Goal: Task Accomplishment & Management: Use online tool/utility

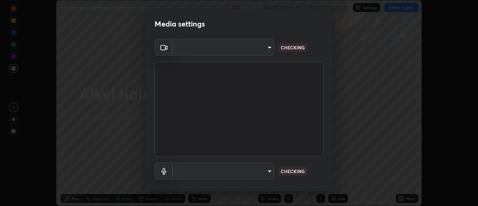
scroll to position [206, 478]
type input "de4d584312b4434b91bb48b0c0e382846541704910f56accdd629dbaa70238e6"
type input "default"
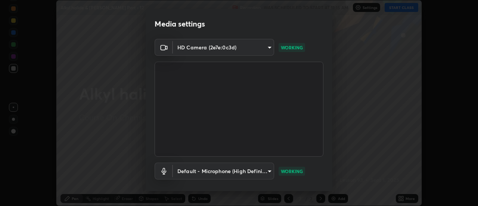
scroll to position [39, 0]
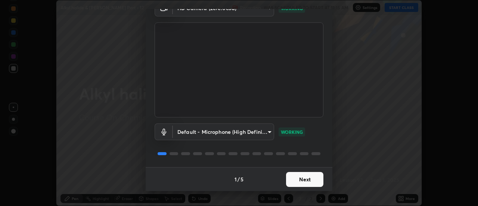
click at [299, 180] on button "Next" at bounding box center [304, 179] width 37 height 15
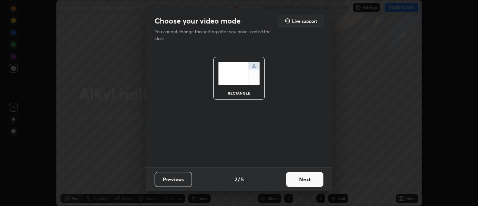
click at [308, 180] on button "Next" at bounding box center [304, 179] width 37 height 15
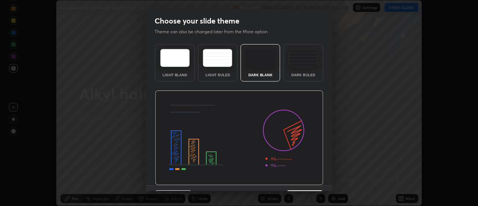
scroll to position [18, 0]
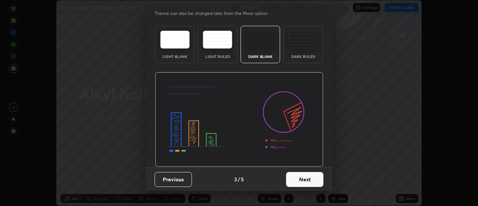
click at [301, 181] on button "Next" at bounding box center [304, 179] width 37 height 15
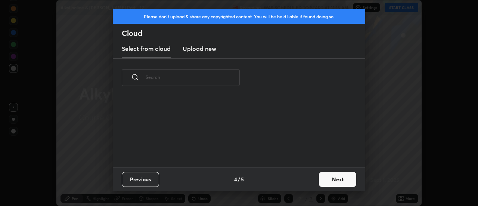
scroll to position [70, 240]
click at [328, 180] on button "Next" at bounding box center [337, 179] width 37 height 15
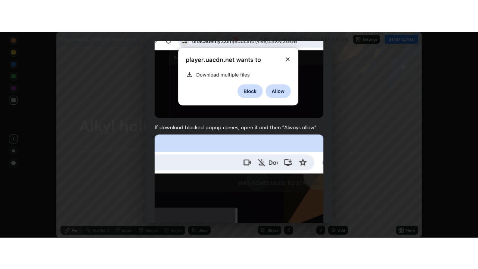
scroll to position [192, 0]
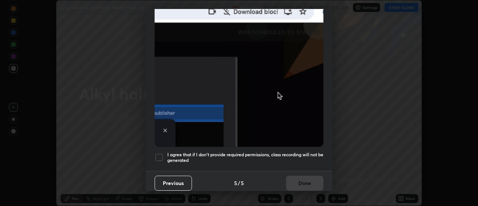
click at [159, 154] on div at bounding box center [159, 157] width 9 height 9
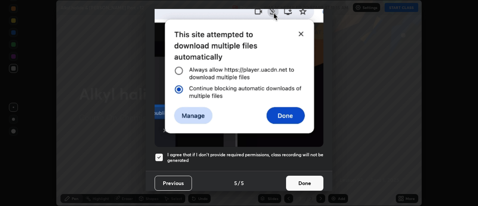
click at [307, 180] on button "Done" at bounding box center [304, 183] width 37 height 15
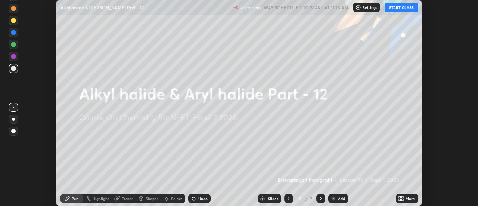
click at [405, 197] on div "More" at bounding box center [407, 198] width 22 height 9
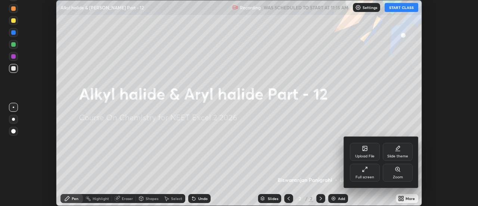
click at [372, 175] on div "Full screen" at bounding box center [365, 177] width 19 height 4
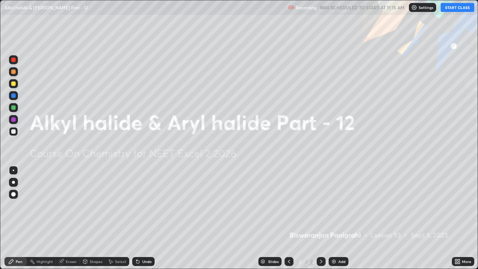
scroll to position [269, 478]
click at [336, 205] on div "Add" at bounding box center [339, 261] width 20 height 9
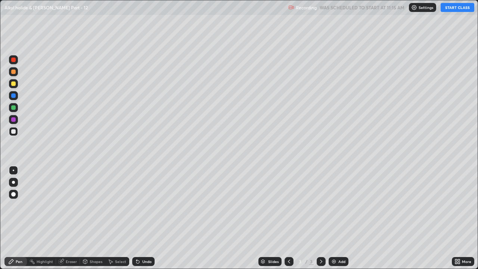
click at [458, 9] on button "START CLASS" at bounding box center [458, 7] width 34 height 9
click at [16, 74] on div at bounding box center [13, 71] width 9 height 9
click at [13, 182] on div at bounding box center [13, 182] width 3 height 3
click at [14, 87] on div at bounding box center [13, 83] width 9 height 9
click at [141, 205] on div "Undo" at bounding box center [143, 261] width 22 height 9
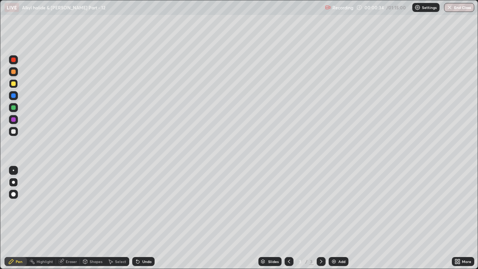
click at [142, 205] on div "Undo" at bounding box center [146, 262] width 9 height 4
click at [15, 133] on div at bounding box center [13, 131] width 9 height 9
click at [136, 205] on icon at bounding box center [137, 261] width 3 height 3
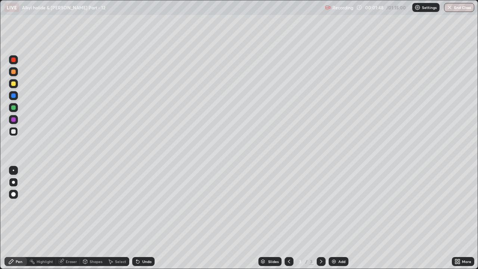
click at [15, 86] on div at bounding box center [13, 83] width 9 height 9
click at [143, 205] on div "Undo" at bounding box center [146, 262] width 9 height 4
click at [15, 73] on div at bounding box center [13, 71] width 4 height 4
click at [143, 205] on div "Undo" at bounding box center [143, 261] width 22 height 9
click at [13, 87] on div at bounding box center [13, 83] width 9 height 9
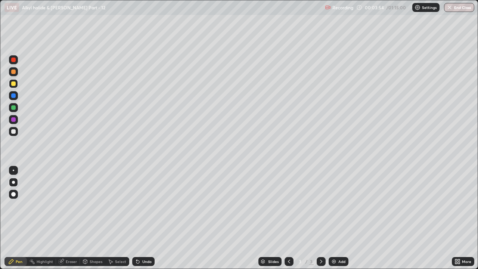
click at [138, 205] on icon at bounding box center [137, 261] width 3 height 3
click at [15, 133] on div at bounding box center [13, 131] width 9 height 9
click at [15, 85] on div at bounding box center [13, 83] width 9 height 9
click at [17, 132] on div at bounding box center [13, 131] width 9 height 9
click at [18, 71] on div at bounding box center [13, 71] width 9 height 9
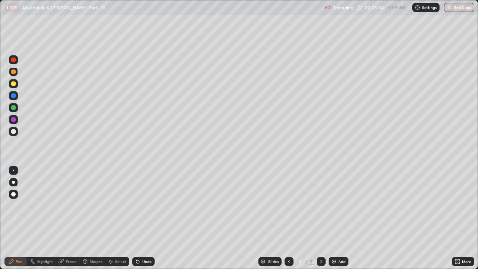
click at [18, 106] on div at bounding box center [13, 107] width 9 height 9
click at [16, 134] on div at bounding box center [13, 131] width 9 height 9
click at [330, 205] on div "Add" at bounding box center [339, 261] width 20 height 9
click at [141, 205] on div "Undo" at bounding box center [143, 261] width 22 height 9
click at [16, 84] on div at bounding box center [13, 83] width 9 height 9
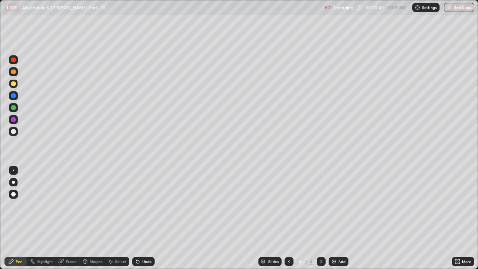
click at [15, 109] on div at bounding box center [13, 107] width 9 height 9
click at [13, 132] on div at bounding box center [13, 131] width 4 height 4
click at [13, 118] on div at bounding box center [13, 119] width 4 height 4
click at [15, 108] on div at bounding box center [13, 107] width 4 height 4
click at [15, 133] on div at bounding box center [13, 131] width 4 height 4
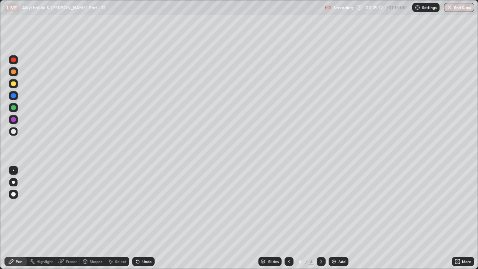
click at [13, 84] on div at bounding box center [13, 83] width 4 height 4
click at [15, 109] on div at bounding box center [13, 107] width 9 height 9
click at [16, 133] on div at bounding box center [13, 131] width 9 height 9
click at [14, 84] on div at bounding box center [13, 83] width 4 height 4
click at [333, 205] on div "Add" at bounding box center [339, 261] width 20 height 9
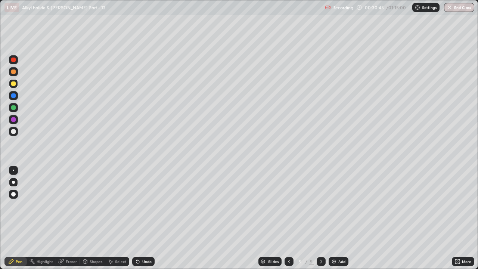
click at [13, 75] on div at bounding box center [13, 71] width 9 height 9
click at [14, 131] on div at bounding box center [13, 131] width 4 height 4
click at [13, 120] on div at bounding box center [13, 119] width 4 height 4
click at [13, 107] on div at bounding box center [13, 107] width 4 height 4
click at [145, 205] on div "Undo" at bounding box center [146, 262] width 9 height 4
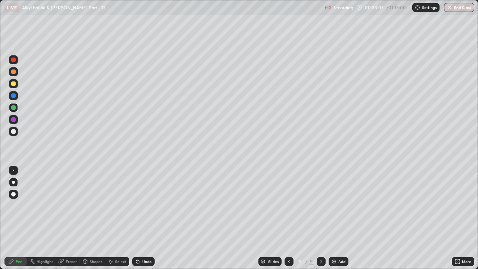
click at [12, 85] on div at bounding box center [13, 83] width 4 height 4
click at [146, 205] on div "Undo" at bounding box center [146, 262] width 9 height 4
click at [147, 205] on div "Undo" at bounding box center [143, 261] width 22 height 9
click at [16, 132] on div at bounding box center [13, 131] width 9 height 9
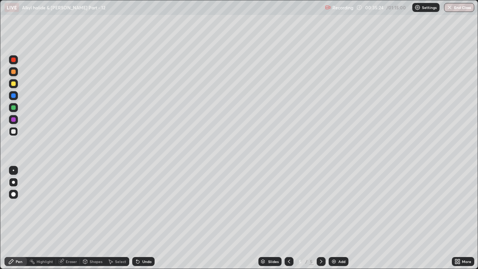
click at [16, 85] on div at bounding box center [13, 83] width 9 height 9
click at [288, 205] on icon at bounding box center [289, 262] width 6 height 6
click at [322, 205] on div at bounding box center [321, 261] width 9 height 9
click at [321, 205] on div at bounding box center [321, 261] width 9 height 9
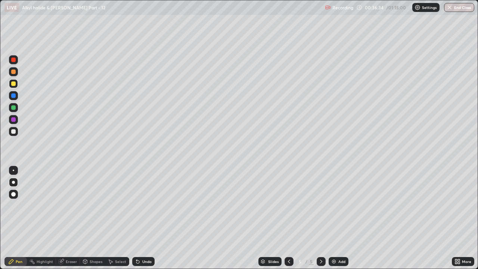
click at [16, 134] on div at bounding box center [13, 131] width 9 height 9
click at [334, 205] on img at bounding box center [334, 262] width 6 height 6
click at [13, 85] on div at bounding box center [13, 83] width 4 height 4
click at [13, 131] on div at bounding box center [13, 131] width 4 height 4
click at [15, 75] on div at bounding box center [13, 71] width 9 height 9
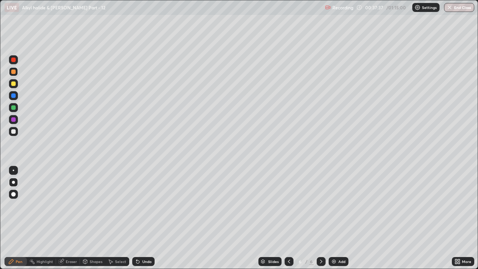
click at [13, 86] on div at bounding box center [13, 83] width 4 height 4
click at [137, 205] on icon at bounding box center [137, 261] width 3 height 3
click at [136, 205] on icon at bounding box center [137, 261] width 3 height 3
click at [15, 132] on div at bounding box center [13, 131] width 4 height 4
click at [14, 134] on div at bounding box center [13, 131] width 9 height 9
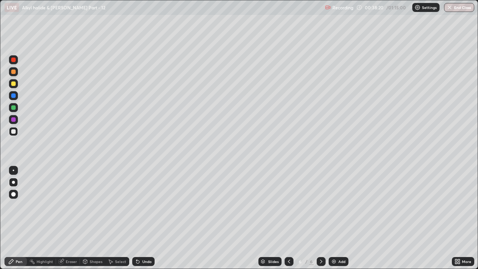
click at [14, 84] on div at bounding box center [13, 83] width 4 height 4
click at [13, 84] on div at bounding box center [13, 83] width 4 height 4
click at [16, 135] on div at bounding box center [13, 131] width 9 height 9
click at [17, 74] on div at bounding box center [13, 71] width 9 height 9
click at [13, 120] on div at bounding box center [13, 119] width 4 height 4
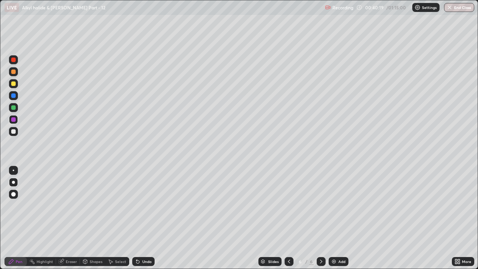
click at [72, 205] on div "Eraser" at bounding box center [68, 261] width 24 height 9
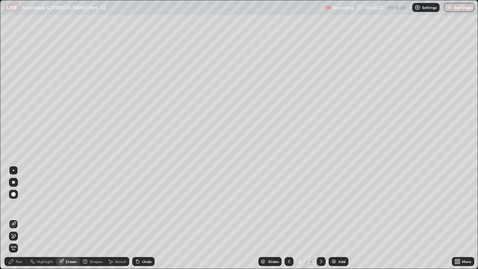
click at [22, 205] on div "Pen" at bounding box center [15, 261] width 22 height 9
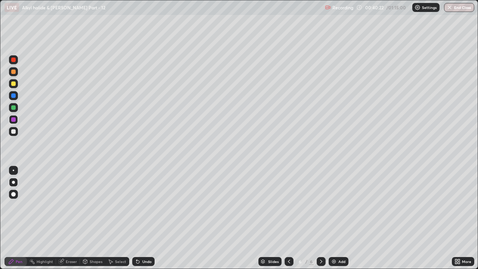
click at [14, 136] on div at bounding box center [13, 131] width 9 height 9
click at [287, 205] on icon at bounding box center [289, 262] width 6 height 6
click at [324, 205] on div at bounding box center [321, 261] width 9 height 15
click at [16, 85] on div at bounding box center [13, 83] width 9 height 9
click at [16, 71] on div at bounding box center [13, 71] width 9 height 9
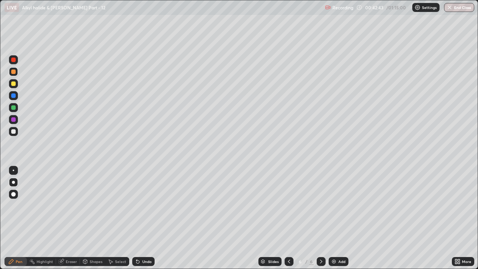
click at [15, 132] on div at bounding box center [13, 131] width 4 height 4
click at [148, 205] on div "Undo" at bounding box center [143, 261] width 22 height 9
click at [146, 205] on div "Undo" at bounding box center [146, 262] width 9 height 4
click at [145, 205] on div "Undo" at bounding box center [146, 262] width 9 height 4
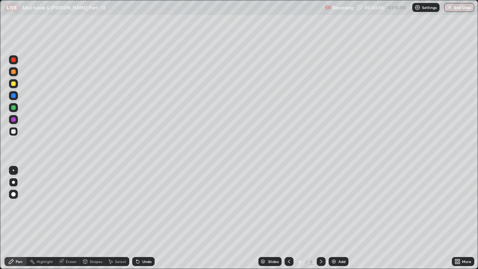
click at [145, 205] on div "Undo" at bounding box center [146, 262] width 9 height 4
click at [75, 205] on div "Eraser" at bounding box center [68, 261] width 24 height 9
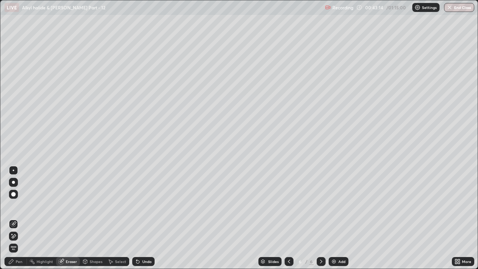
click at [23, 205] on div "Pen" at bounding box center [15, 261] width 22 height 9
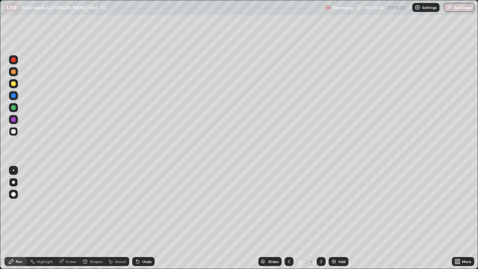
click at [17, 86] on div at bounding box center [13, 83] width 9 height 9
click at [288, 205] on div at bounding box center [289, 261] width 9 height 9
click at [321, 205] on icon at bounding box center [321, 262] width 6 height 6
click at [332, 205] on img at bounding box center [334, 262] width 6 height 6
click at [15, 133] on div at bounding box center [13, 131] width 4 height 4
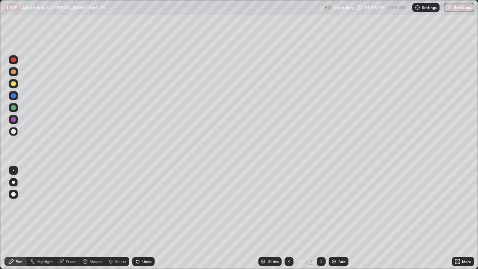
click at [14, 107] on div at bounding box center [13, 107] width 4 height 4
click at [13, 75] on div at bounding box center [13, 71] width 9 height 9
click at [15, 84] on div at bounding box center [13, 83] width 4 height 4
click at [13, 132] on div at bounding box center [13, 131] width 4 height 4
click at [16, 74] on div at bounding box center [13, 71] width 9 height 9
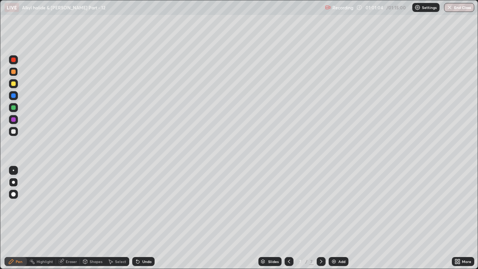
click at [15, 133] on div at bounding box center [13, 131] width 9 height 9
click at [14, 83] on div at bounding box center [13, 83] width 4 height 4
click at [337, 205] on div "Add" at bounding box center [339, 261] width 20 height 9
click at [16, 133] on div at bounding box center [13, 131] width 9 height 9
click at [275, 205] on div "Slides" at bounding box center [270, 261] width 23 height 9
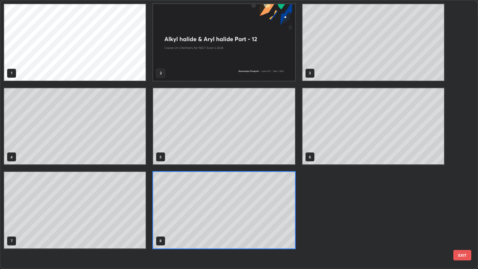
scroll to position [266, 474]
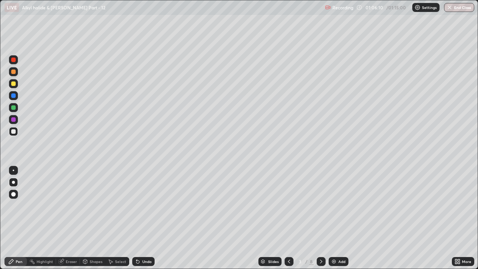
click at [320, 205] on icon at bounding box center [321, 262] width 2 height 4
click at [321, 205] on icon at bounding box center [321, 262] width 6 height 6
click at [319, 205] on div at bounding box center [321, 261] width 9 height 9
click at [321, 205] on icon at bounding box center [321, 262] width 6 height 6
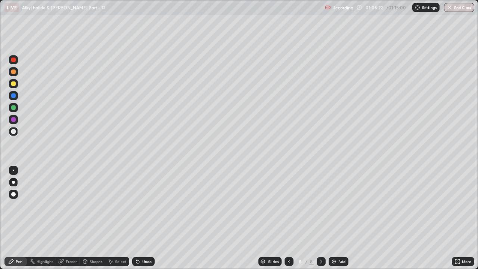
click at [14, 85] on div at bounding box center [13, 83] width 4 height 4
click at [142, 205] on div "Undo" at bounding box center [146, 262] width 9 height 4
click at [14, 132] on div at bounding box center [13, 131] width 4 height 4
click at [16, 85] on div at bounding box center [13, 83] width 9 height 9
click at [15, 73] on div at bounding box center [13, 71] width 4 height 4
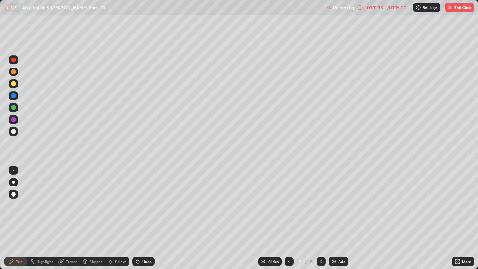
click at [13, 132] on div at bounding box center [13, 131] width 4 height 4
click at [146, 205] on div "Undo" at bounding box center [146, 262] width 9 height 4
click at [148, 205] on div "Undo" at bounding box center [143, 261] width 22 height 9
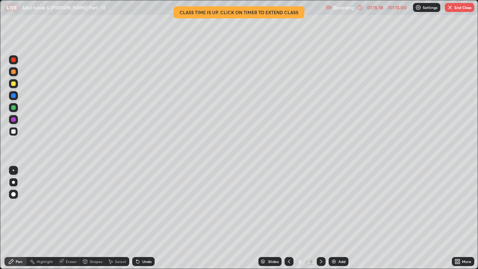
click at [387, 6] on div "/ 01:15:00" at bounding box center [397, 7] width 23 height 4
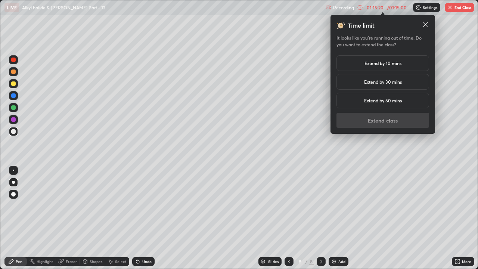
click at [400, 82] on h5 "Extend by 30 mins" at bounding box center [383, 81] width 38 height 7
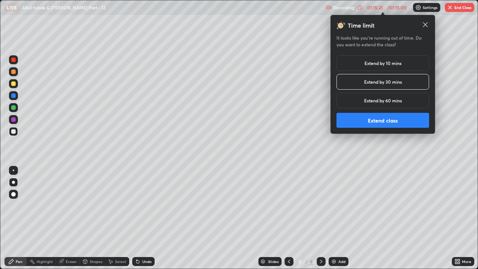
click at [393, 120] on button "Extend class" at bounding box center [383, 120] width 93 height 15
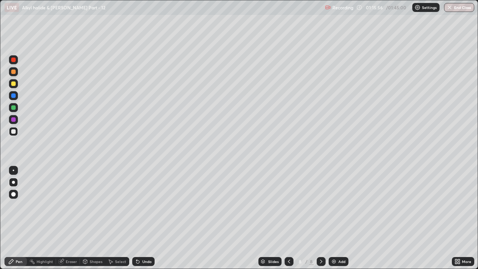
click at [333, 205] on div "Add" at bounding box center [339, 261] width 20 height 9
click at [142, 205] on div "Undo" at bounding box center [146, 262] width 9 height 4
click at [142, 205] on div "Undo" at bounding box center [143, 261] width 22 height 9
click at [13, 132] on div at bounding box center [13, 131] width 4 height 4
click at [13, 84] on div at bounding box center [13, 83] width 4 height 4
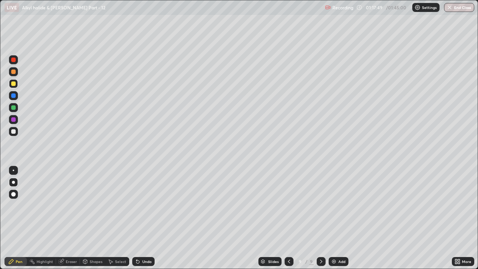
click at [15, 109] on div at bounding box center [13, 107] width 4 height 4
click at [65, 205] on div "Eraser" at bounding box center [68, 261] width 24 height 9
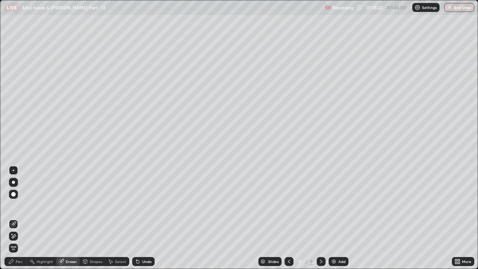
click at [23, 205] on div "Pen" at bounding box center [15, 261] width 22 height 9
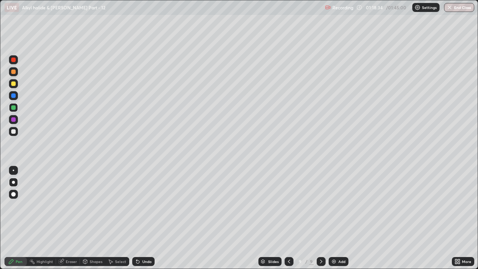
click at [14, 84] on div at bounding box center [13, 83] width 4 height 4
click at [13, 132] on div at bounding box center [13, 131] width 4 height 4
click at [15, 133] on div at bounding box center [13, 131] width 4 height 4
click at [137, 205] on icon at bounding box center [137, 261] width 3 height 3
click at [277, 205] on div "Slides" at bounding box center [270, 261] width 23 height 9
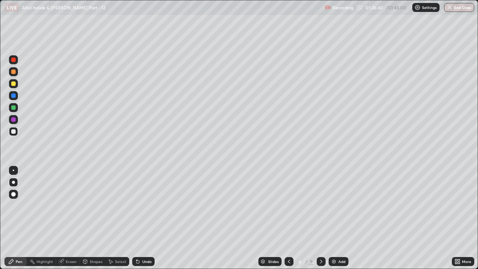
click at [320, 205] on icon at bounding box center [321, 262] width 6 height 6
click at [321, 205] on icon at bounding box center [321, 262] width 6 height 6
click at [320, 205] on icon at bounding box center [321, 262] width 6 height 6
click at [336, 205] on div "Add" at bounding box center [339, 261] width 20 height 9
click at [17, 84] on div at bounding box center [13, 83] width 9 height 9
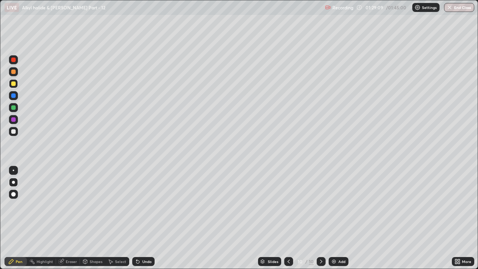
click at [13, 72] on div at bounding box center [13, 71] width 4 height 4
click at [13, 86] on div at bounding box center [13, 83] width 9 height 9
click at [13, 108] on div at bounding box center [13, 107] width 4 height 4
click at [14, 132] on div at bounding box center [13, 131] width 4 height 4
click at [144, 205] on div "Undo" at bounding box center [143, 261] width 22 height 9
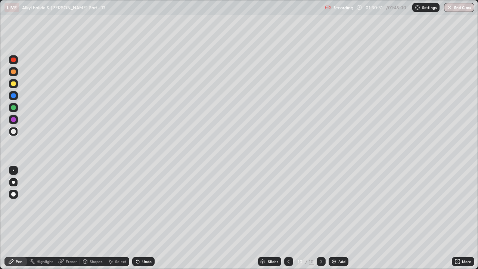
click at [16, 87] on div at bounding box center [13, 83] width 9 height 9
click at [15, 73] on div at bounding box center [13, 71] width 4 height 4
click at [17, 133] on div at bounding box center [13, 131] width 9 height 9
click at [17, 96] on div at bounding box center [13, 95] width 9 height 9
click at [16, 132] on div at bounding box center [13, 131] width 9 height 9
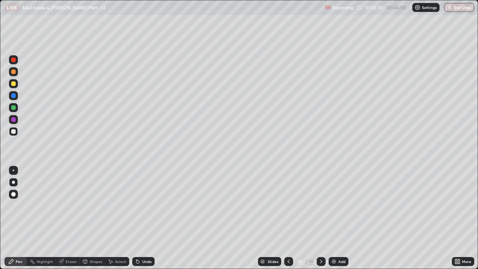
click at [146, 205] on div "Undo" at bounding box center [146, 262] width 9 height 4
click at [143, 205] on div "Undo" at bounding box center [143, 261] width 22 height 9
click at [66, 205] on div "Eraser" at bounding box center [71, 262] width 11 height 4
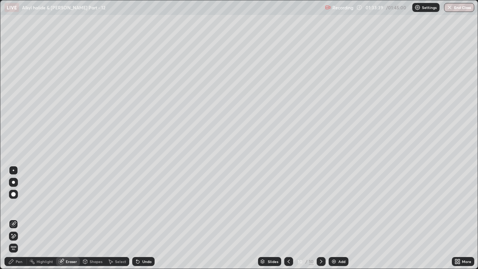
click at [21, 205] on div "Pen" at bounding box center [19, 262] width 7 height 4
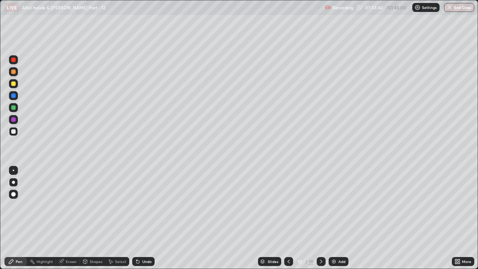
click at [16, 87] on div at bounding box center [13, 83] width 9 height 9
click at [13, 131] on div at bounding box center [13, 131] width 4 height 4
click at [142, 205] on div "Undo" at bounding box center [146, 262] width 9 height 4
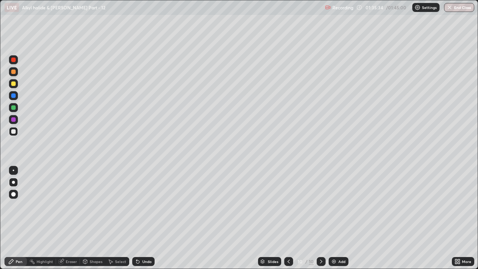
click at [140, 205] on div "Undo" at bounding box center [143, 261] width 22 height 9
click at [68, 205] on div "Eraser" at bounding box center [71, 262] width 11 height 4
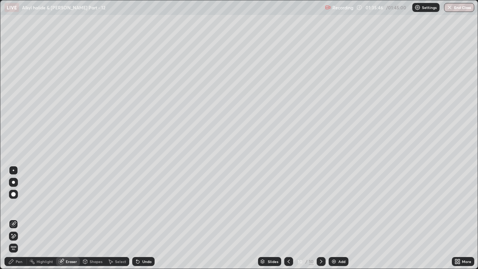
click at [17, 205] on div "Pen" at bounding box center [19, 262] width 7 height 4
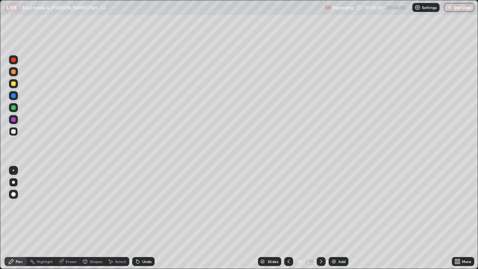
click at [18, 118] on div at bounding box center [13, 119] width 9 height 9
click at [16, 86] on div at bounding box center [13, 83] width 9 height 9
click at [339, 205] on div "Add" at bounding box center [341, 262] width 7 height 4
click at [17, 133] on div at bounding box center [13, 131] width 9 height 9
click at [14, 86] on div at bounding box center [13, 83] width 9 height 9
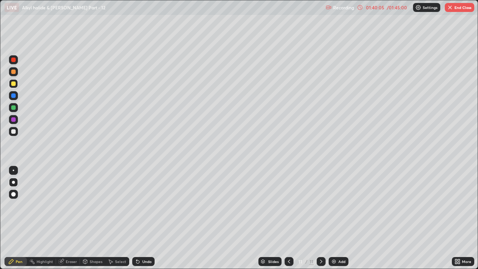
click at [136, 205] on icon at bounding box center [136, 260] width 1 height 1
click at [14, 133] on div at bounding box center [13, 131] width 4 height 4
click at [140, 205] on div "Undo" at bounding box center [143, 261] width 22 height 9
click at [16, 86] on div at bounding box center [13, 83] width 9 height 9
click at [142, 205] on div "Undo" at bounding box center [146, 262] width 9 height 4
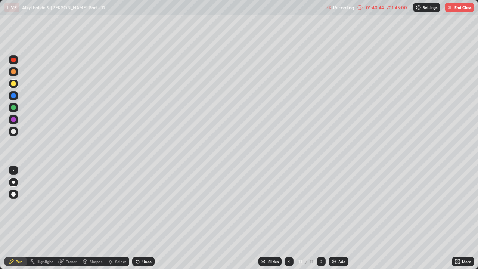
click at [143, 205] on div "Undo" at bounding box center [143, 261] width 22 height 9
click at [143, 205] on div "Undo" at bounding box center [146, 262] width 9 height 4
click at [144, 205] on div "Undo" at bounding box center [146, 262] width 9 height 4
click at [143, 205] on div "Undo" at bounding box center [146, 262] width 9 height 4
click at [144, 205] on div "Undo" at bounding box center [143, 261] width 22 height 9
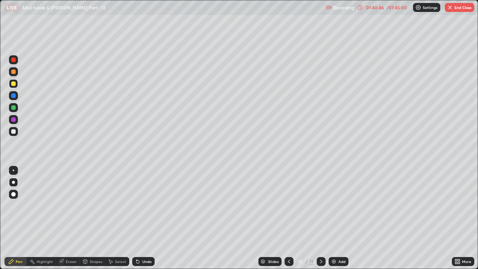
click at [143, 205] on div "Undo" at bounding box center [146, 262] width 9 height 4
click at [12, 134] on div at bounding box center [13, 131] width 9 height 9
click at [17, 119] on div at bounding box center [13, 119] width 9 height 9
click at [141, 205] on div "Undo" at bounding box center [143, 261] width 22 height 9
click at [14, 133] on div at bounding box center [13, 131] width 4 height 4
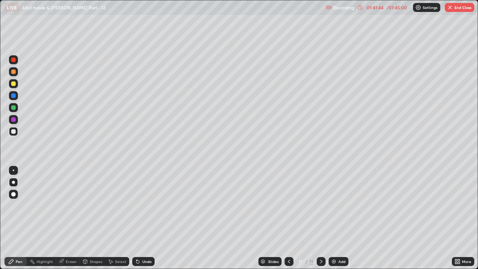
click at [16, 86] on div at bounding box center [13, 83] width 9 height 9
click at [17, 71] on div at bounding box center [13, 71] width 9 height 9
click at [17, 136] on div at bounding box center [13, 132] width 9 height 12
click at [18, 84] on div at bounding box center [13, 83] width 9 height 9
click at [13, 132] on div at bounding box center [13, 131] width 4 height 4
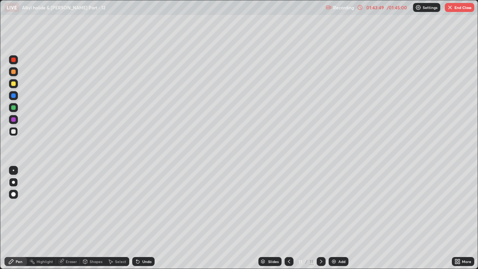
click at [16, 73] on div at bounding box center [13, 71] width 9 height 9
click at [148, 205] on div "Undo" at bounding box center [146, 262] width 9 height 4
click at [73, 205] on div "Eraser" at bounding box center [68, 261] width 24 height 9
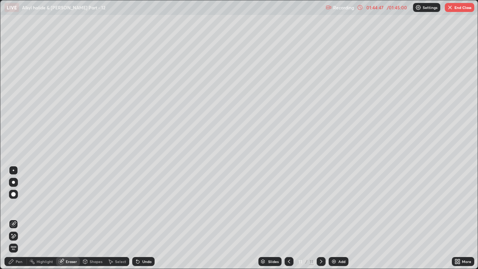
click at [20, 205] on div "Pen" at bounding box center [19, 262] width 7 height 4
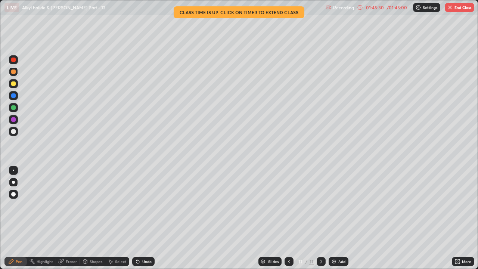
click at [15, 128] on div at bounding box center [13, 131] width 9 height 9
click at [152, 205] on div "Undo" at bounding box center [143, 261] width 22 height 9
click at [13, 108] on div at bounding box center [13, 107] width 4 height 4
click at [15, 120] on div at bounding box center [13, 119] width 4 height 4
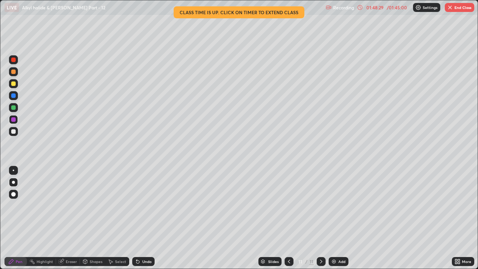
click at [461, 9] on button "End Class" at bounding box center [460, 7] width 30 height 9
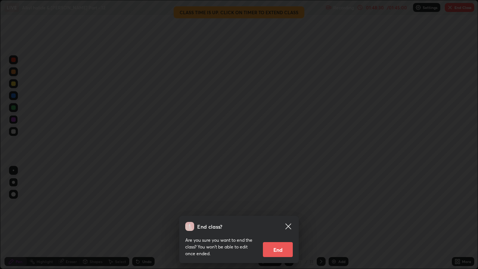
click at [285, 205] on button "End" at bounding box center [278, 249] width 30 height 15
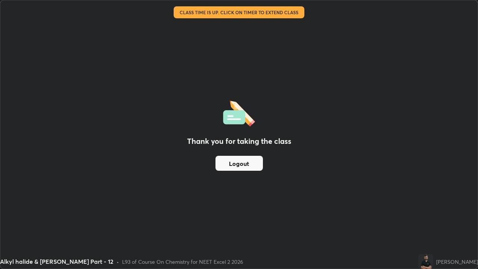
click at [242, 152] on div "Thank you for taking the class Logout" at bounding box center [238, 134] width 477 height 268
click at [238, 157] on button "Logout" at bounding box center [239, 163] width 47 height 15
